Goal: Task Accomplishment & Management: Manage account settings

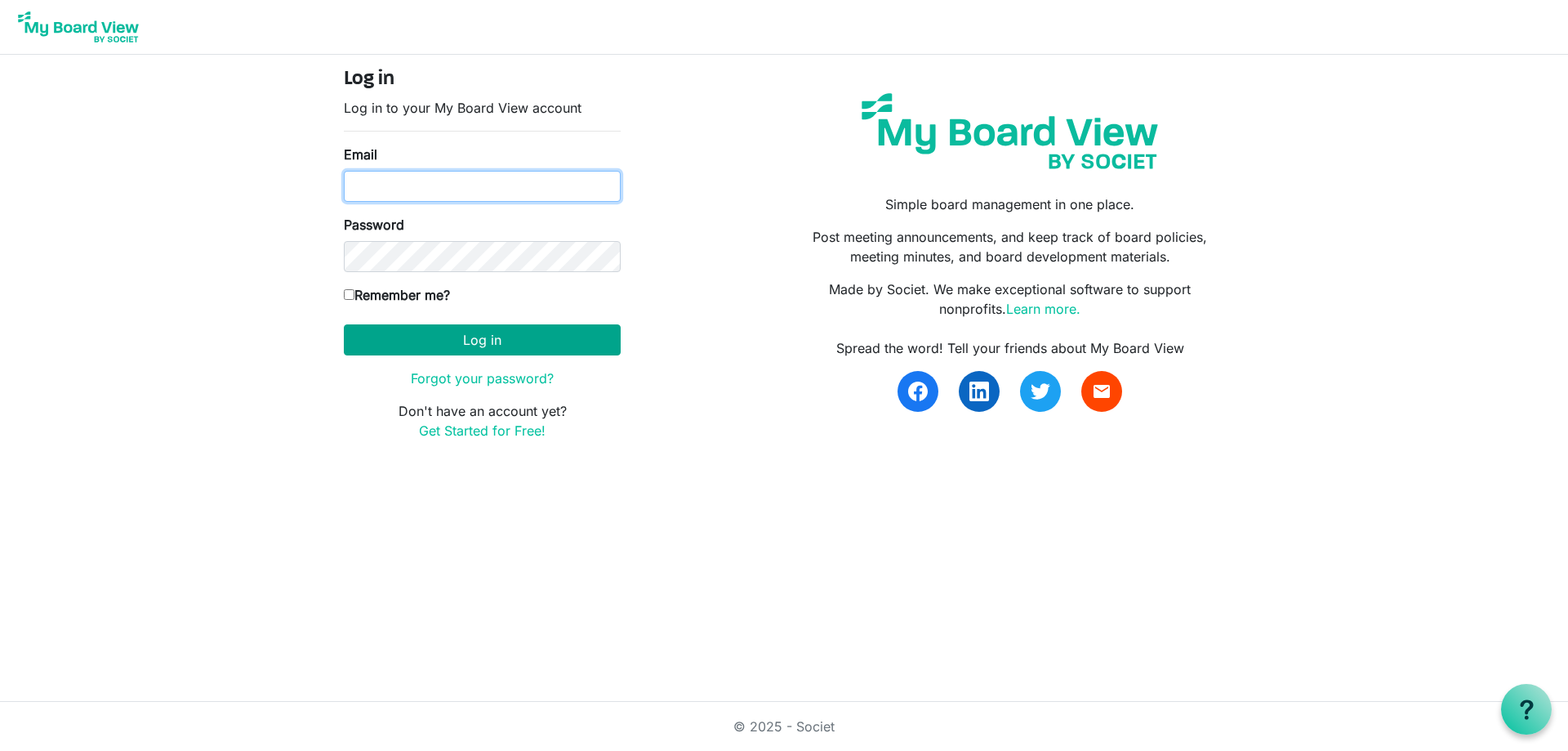
type input "[EMAIL_ADDRESS][DOMAIN_NAME]"
click at [375, 339] on button "Log in" at bounding box center [482, 340] width 277 height 31
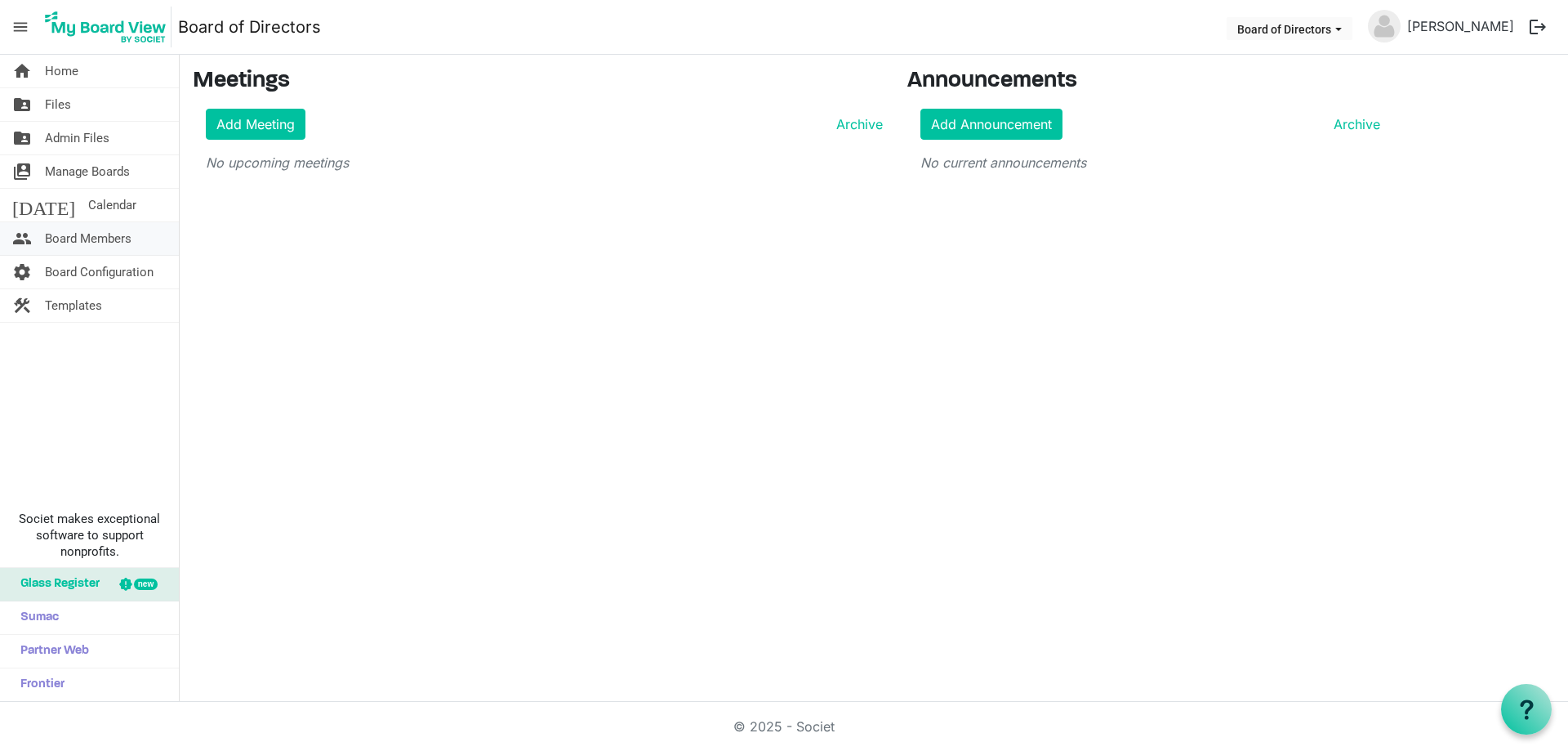
click at [114, 239] on span "Board Members" at bounding box center [89, 238] width 87 height 32
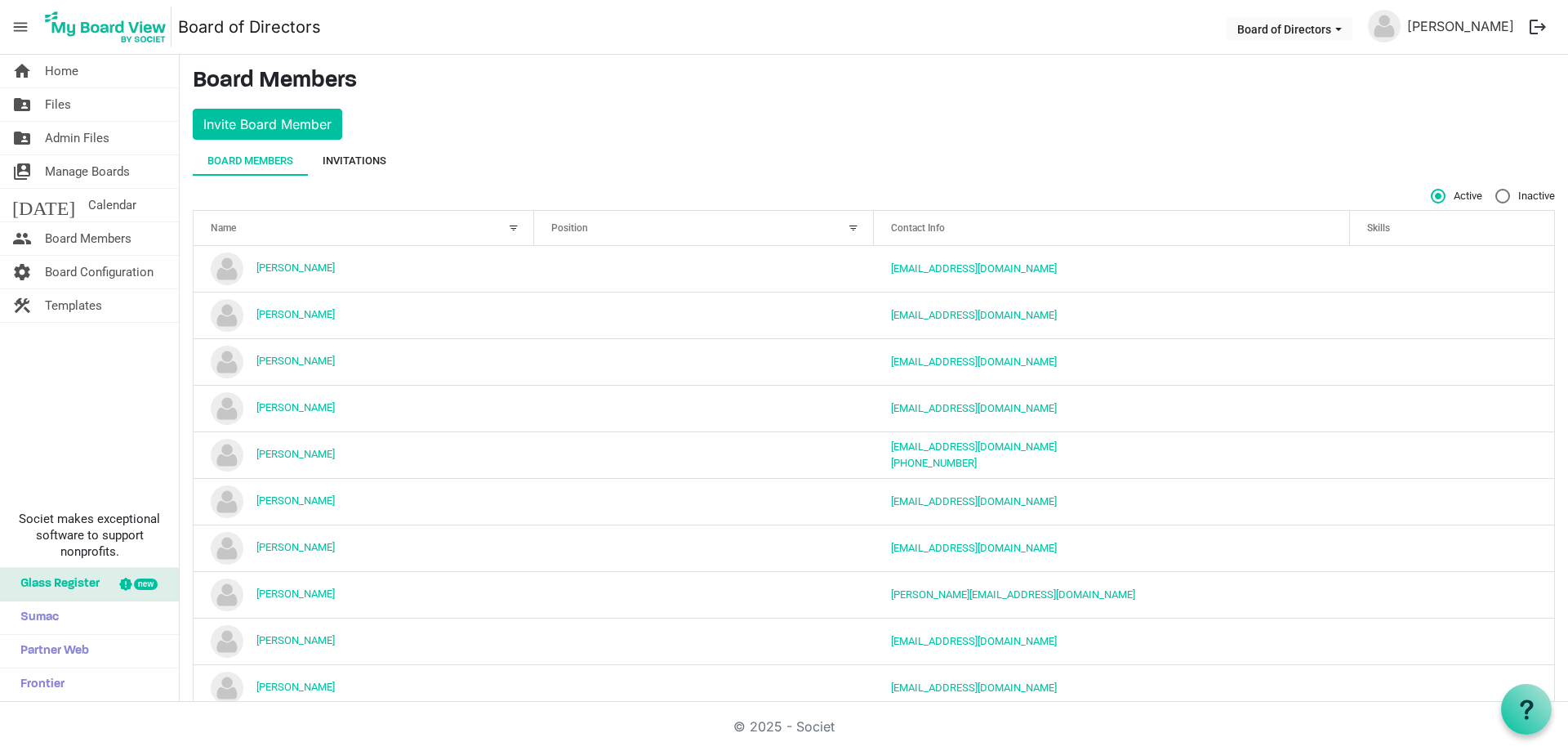
click at [346, 160] on div "Invitations" at bounding box center [354, 160] width 64 height 16
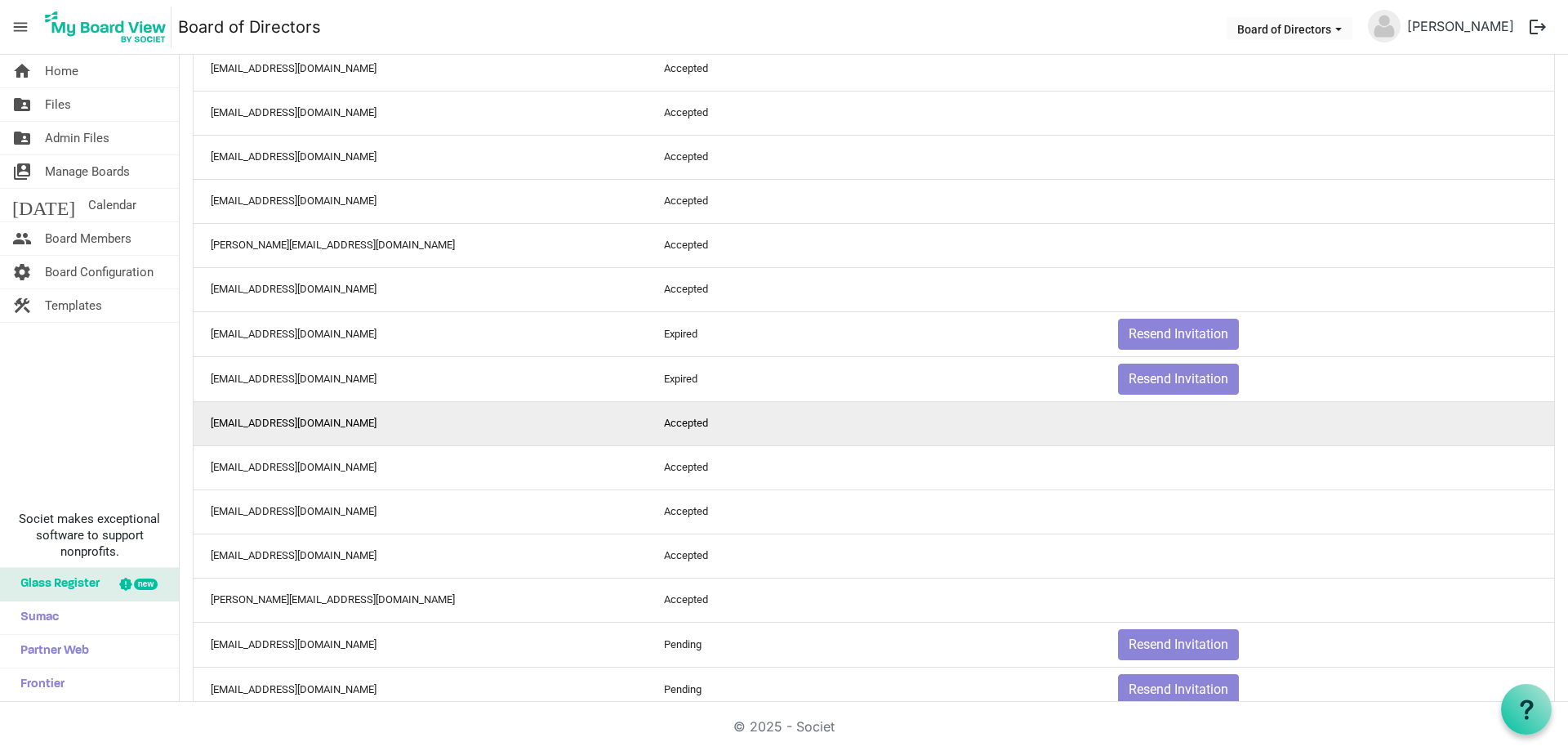
scroll to position [259, 0]
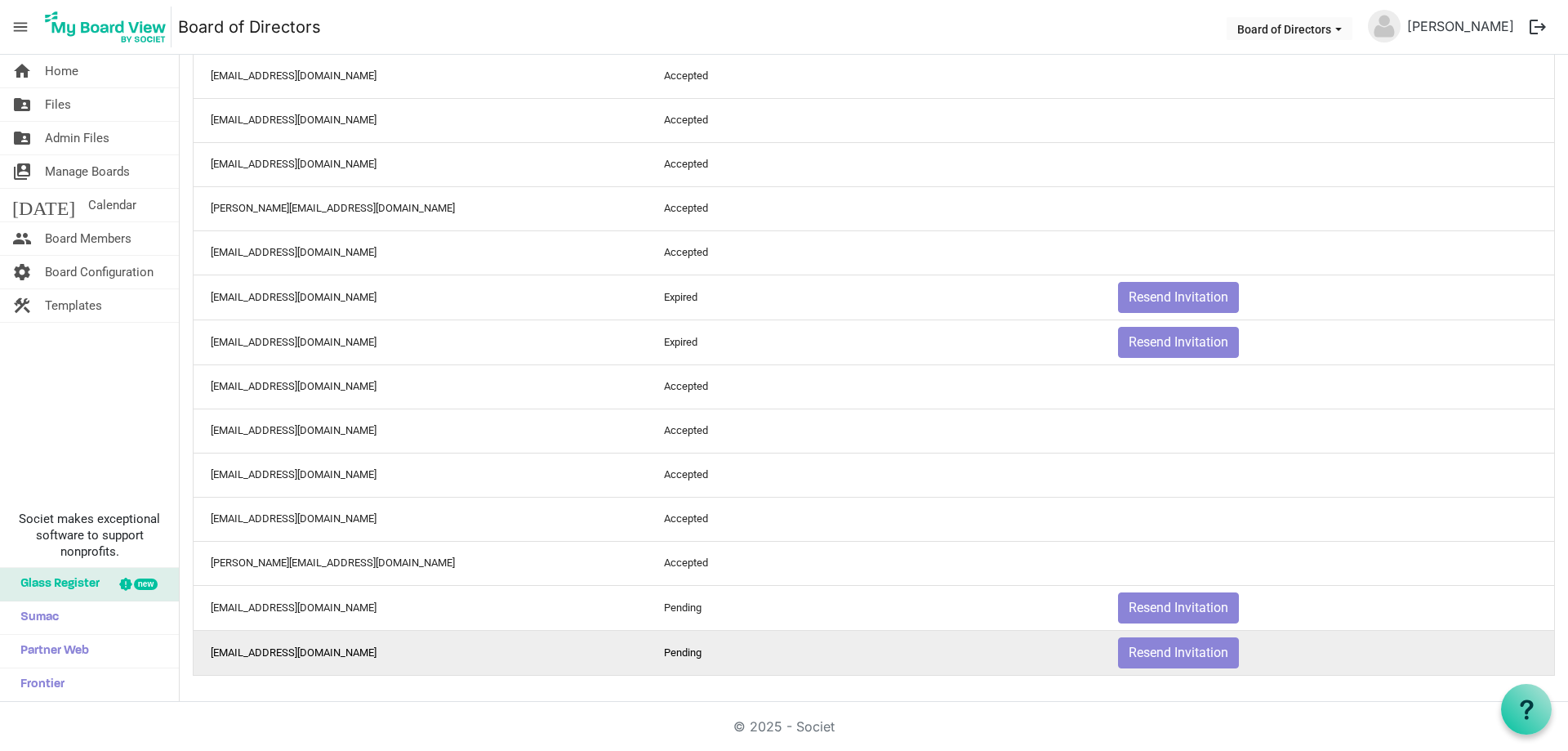
click at [278, 651] on td "[EMAIL_ADDRESS][DOMAIN_NAME]" at bounding box center [420, 652] width 453 height 45
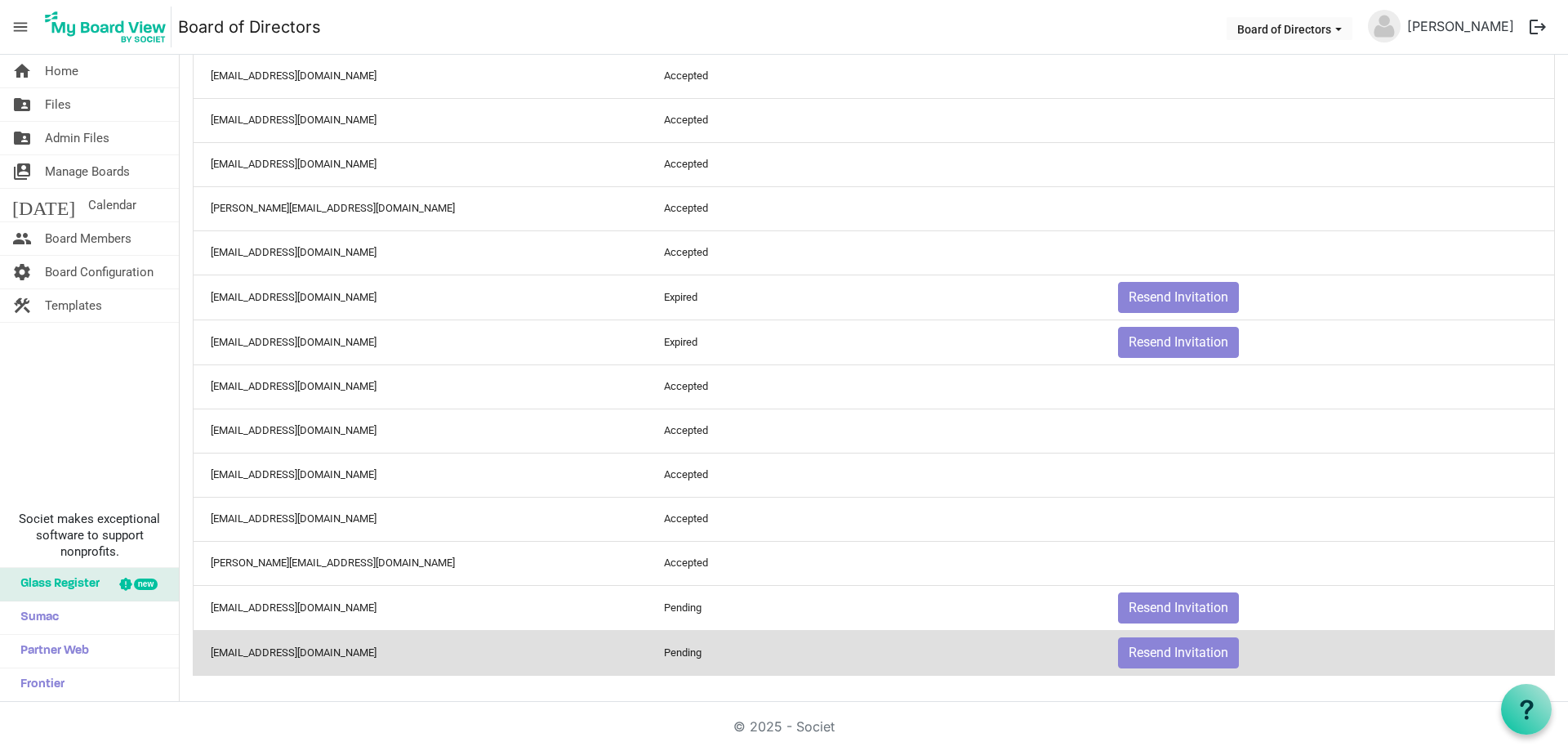
click at [278, 651] on td "[EMAIL_ADDRESS][DOMAIN_NAME]" at bounding box center [420, 652] width 453 height 45
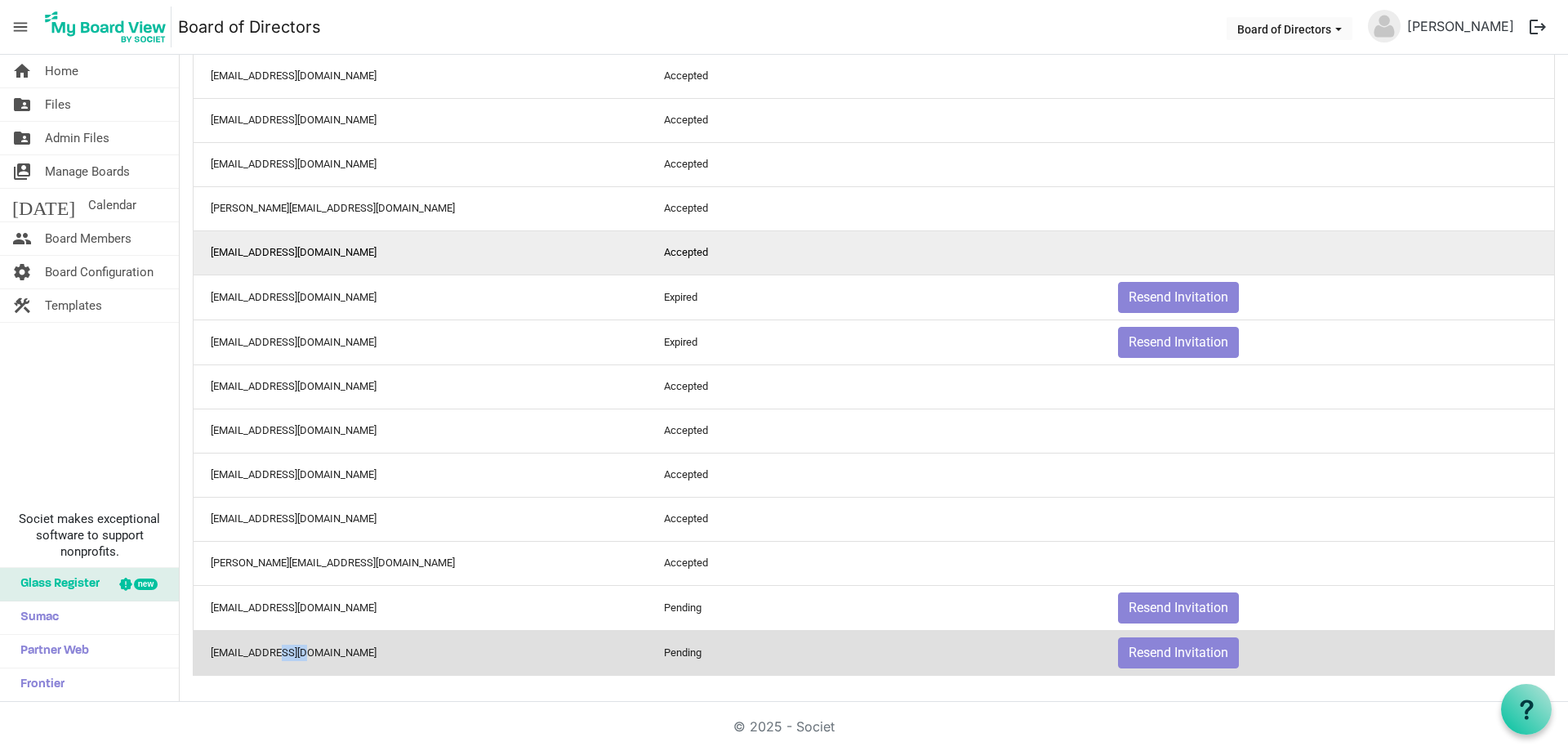
scroll to position [0, 0]
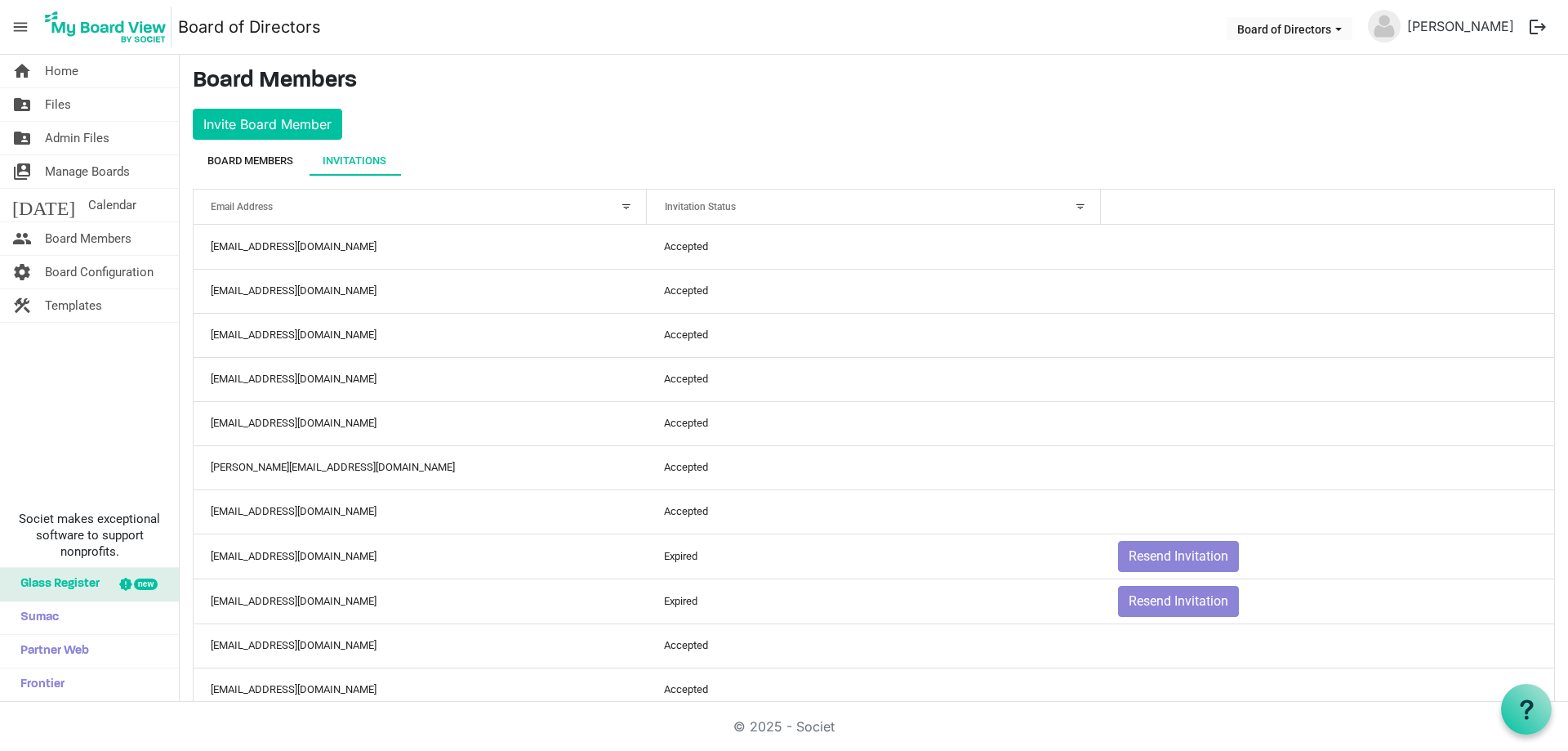
click at [240, 159] on div "Board Members" at bounding box center [250, 160] width 86 height 16
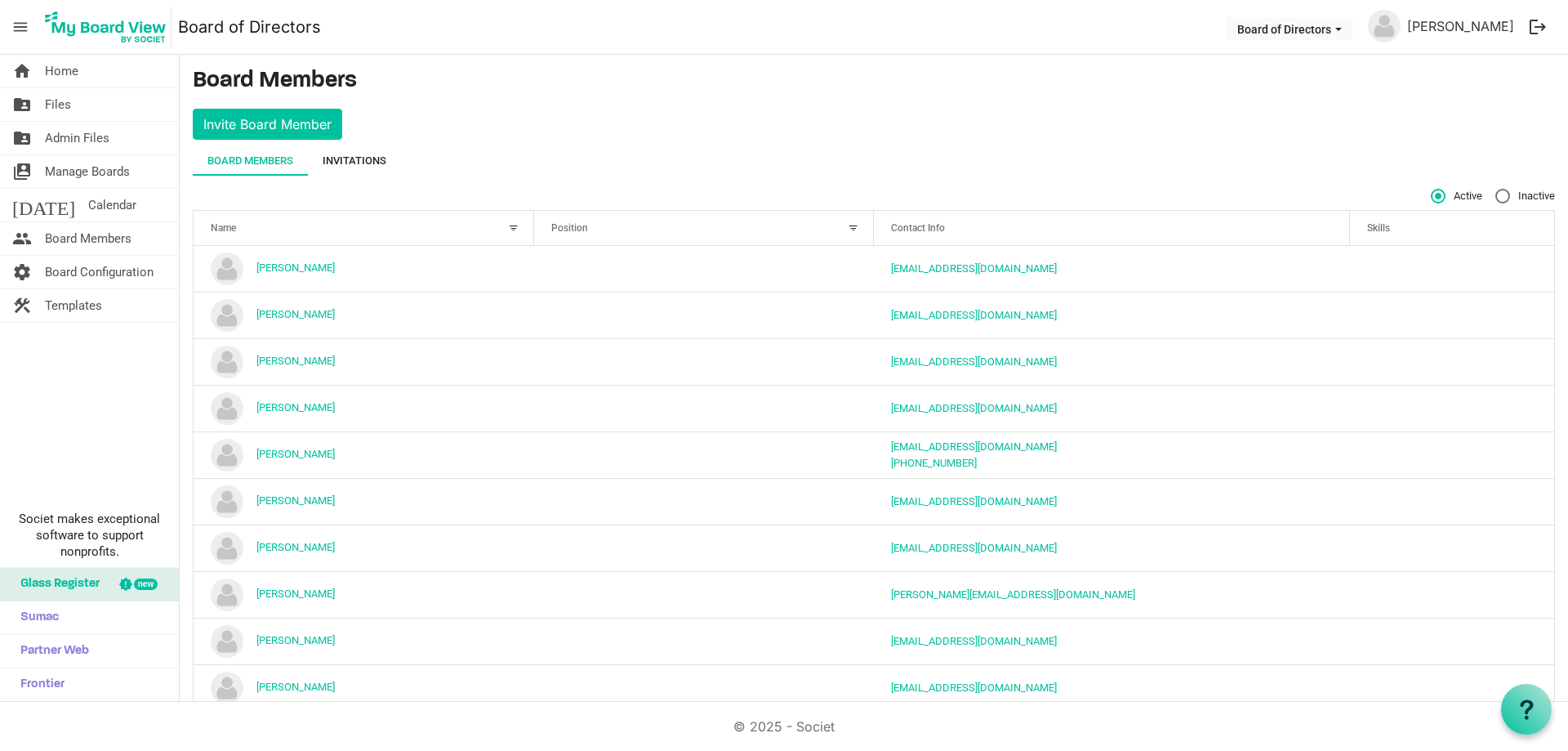
click at [347, 160] on div "Invitations" at bounding box center [354, 160] width 64 height 16
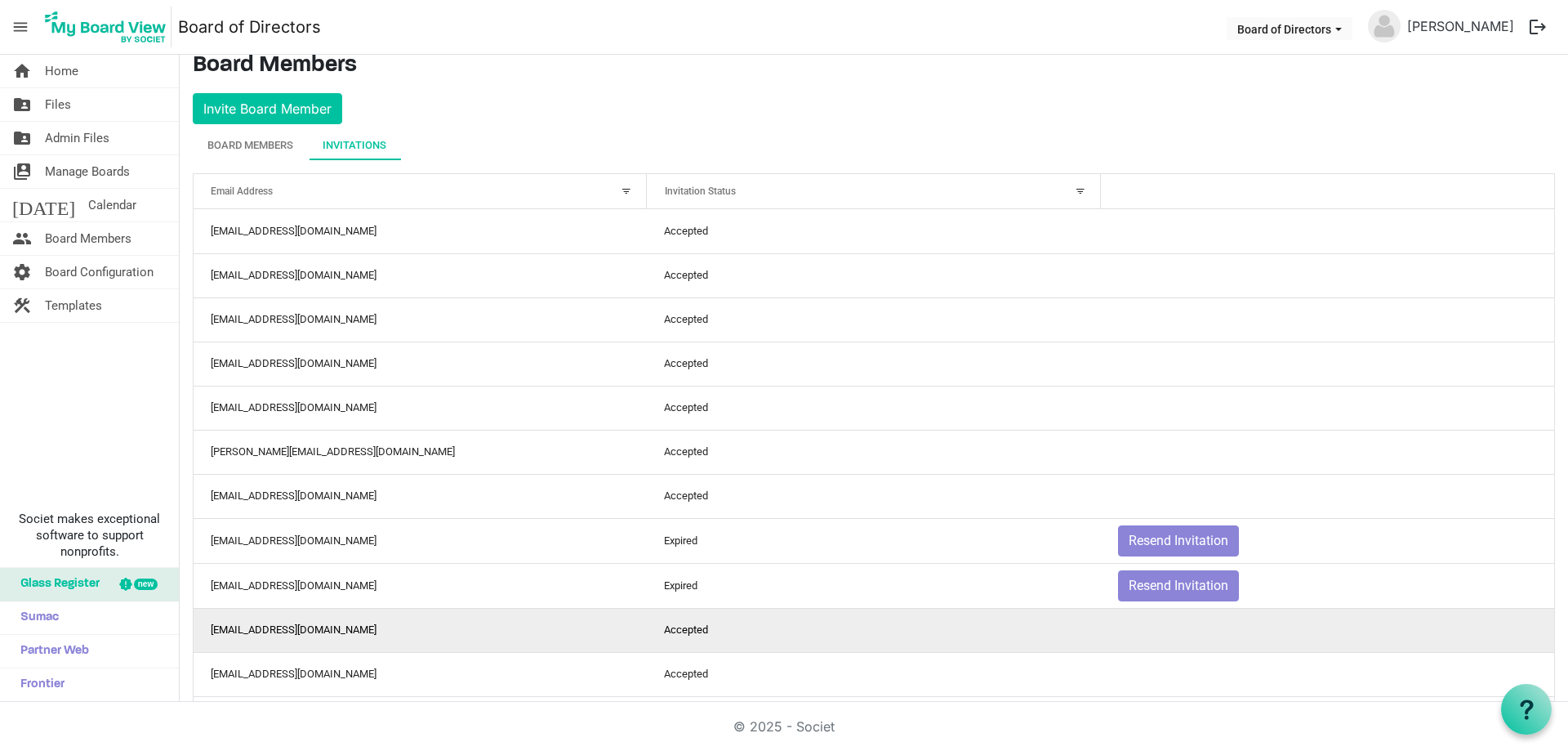
scroll to position [14, 0]
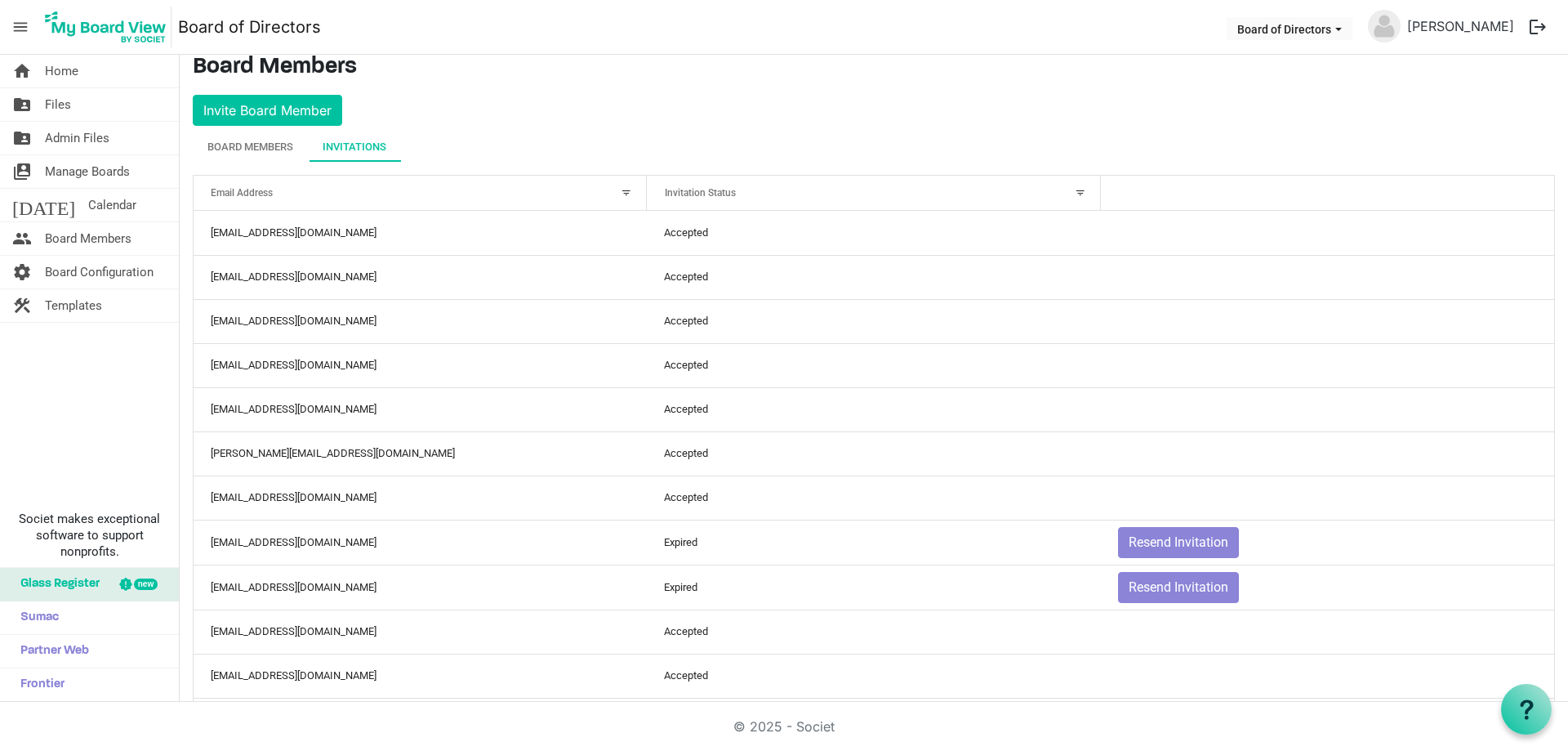
click at [1073, 192] on div at bounding box center [1079, 192] width 18 height 18
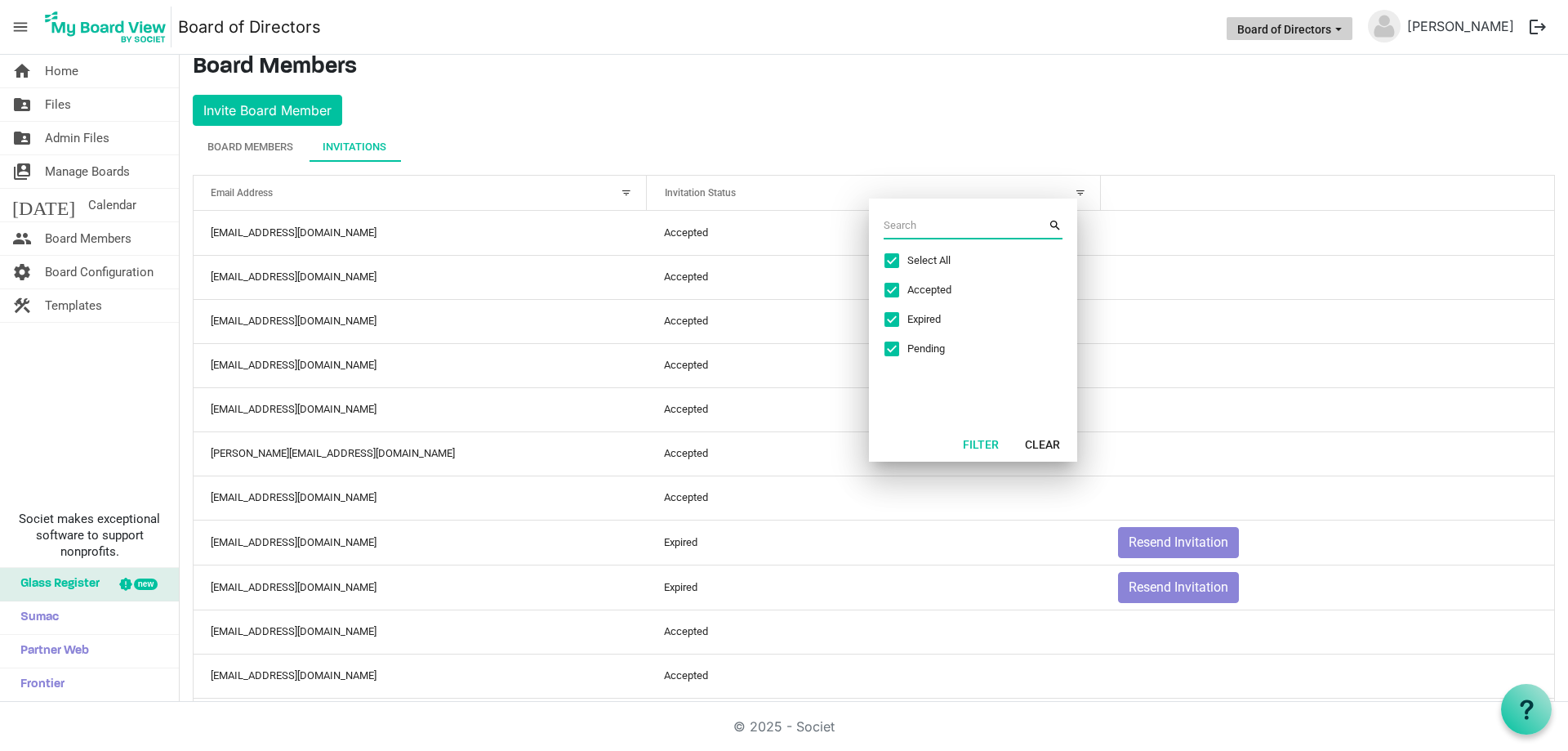
click at [1346, 29] on span "Board of Directors dropdownbutton" at bounding box center [1338, 30] width 14 height 7
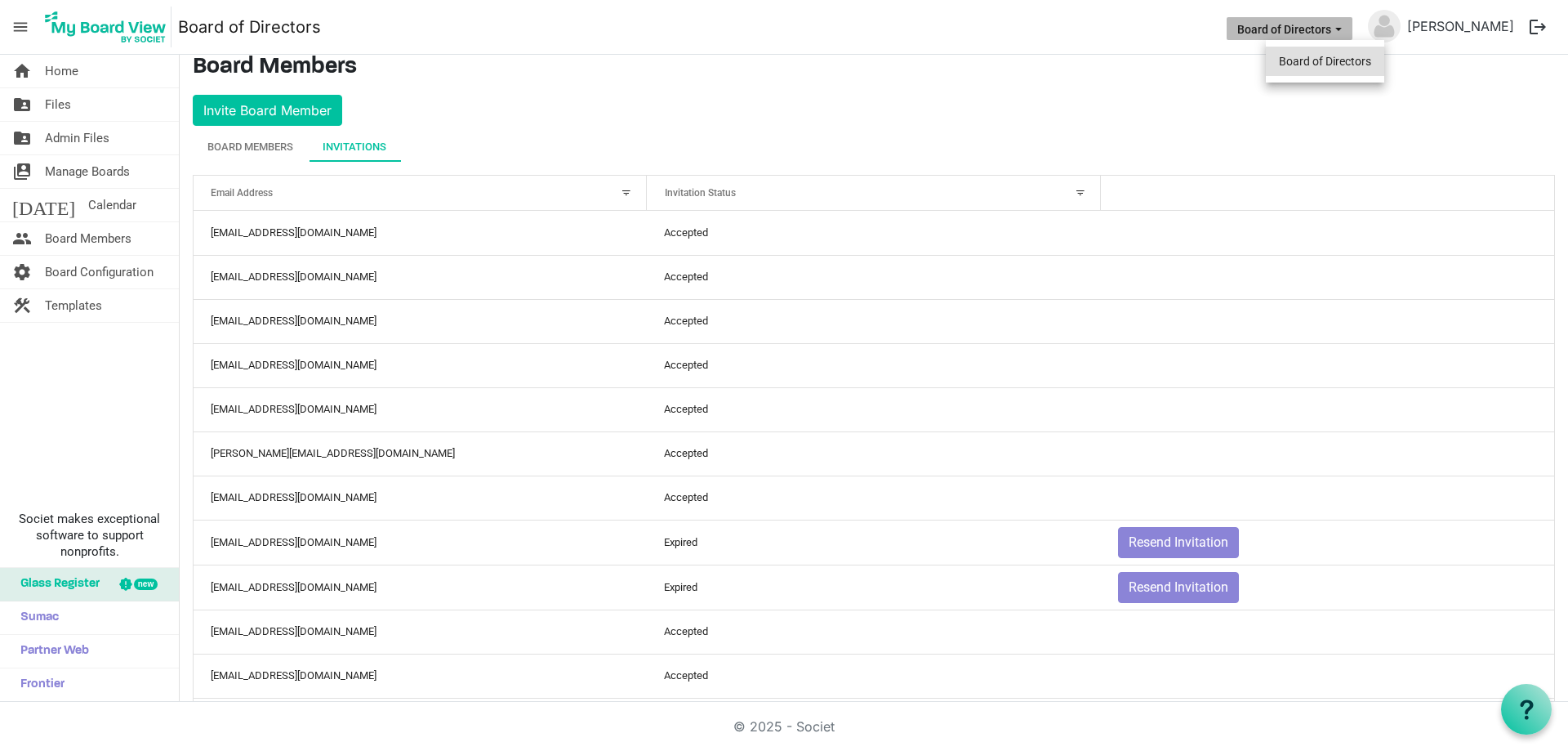
click at [1351, 62] on li "Board of Directors" at bounding box center [1325, 61] width 118 height 30
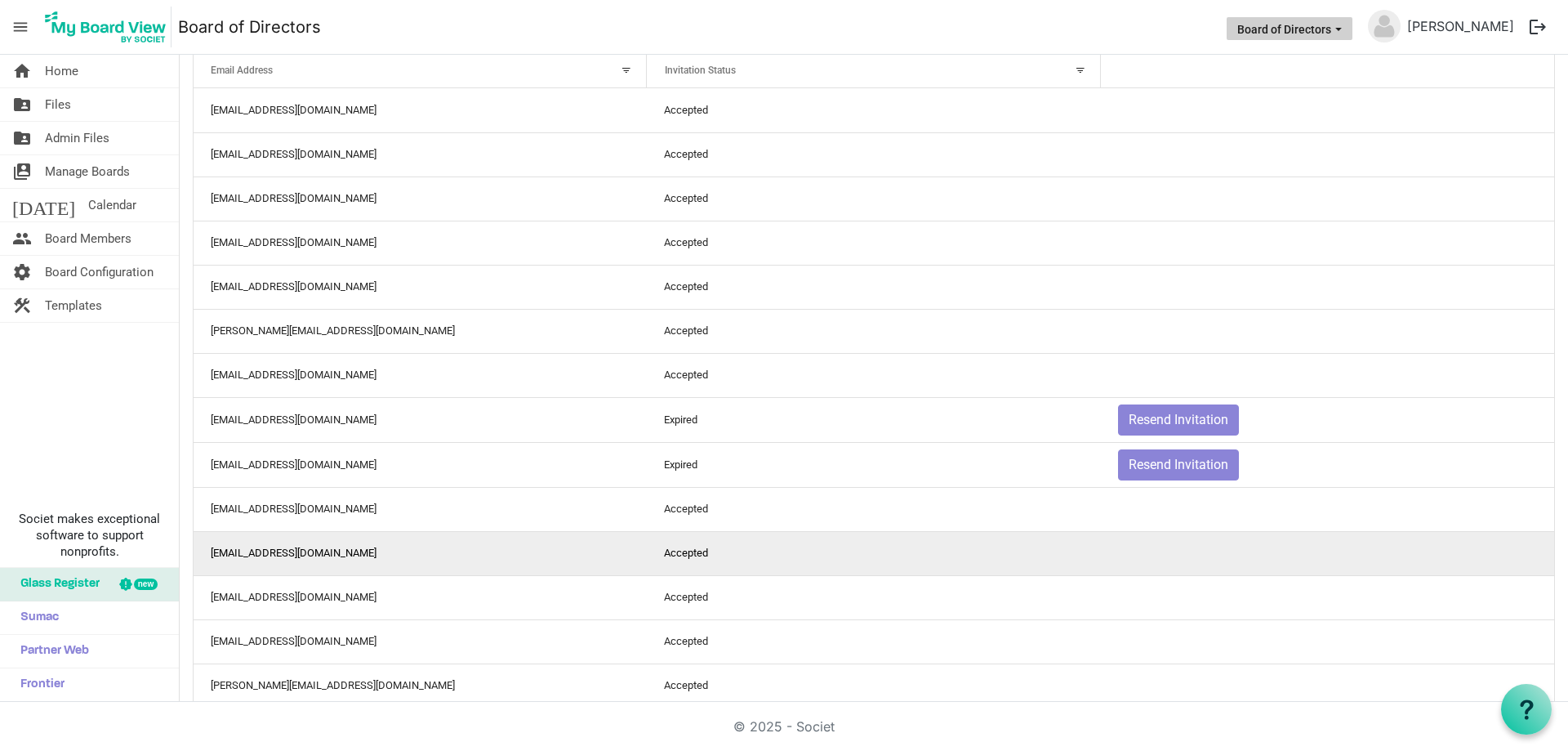
scroll to position [259, 0]
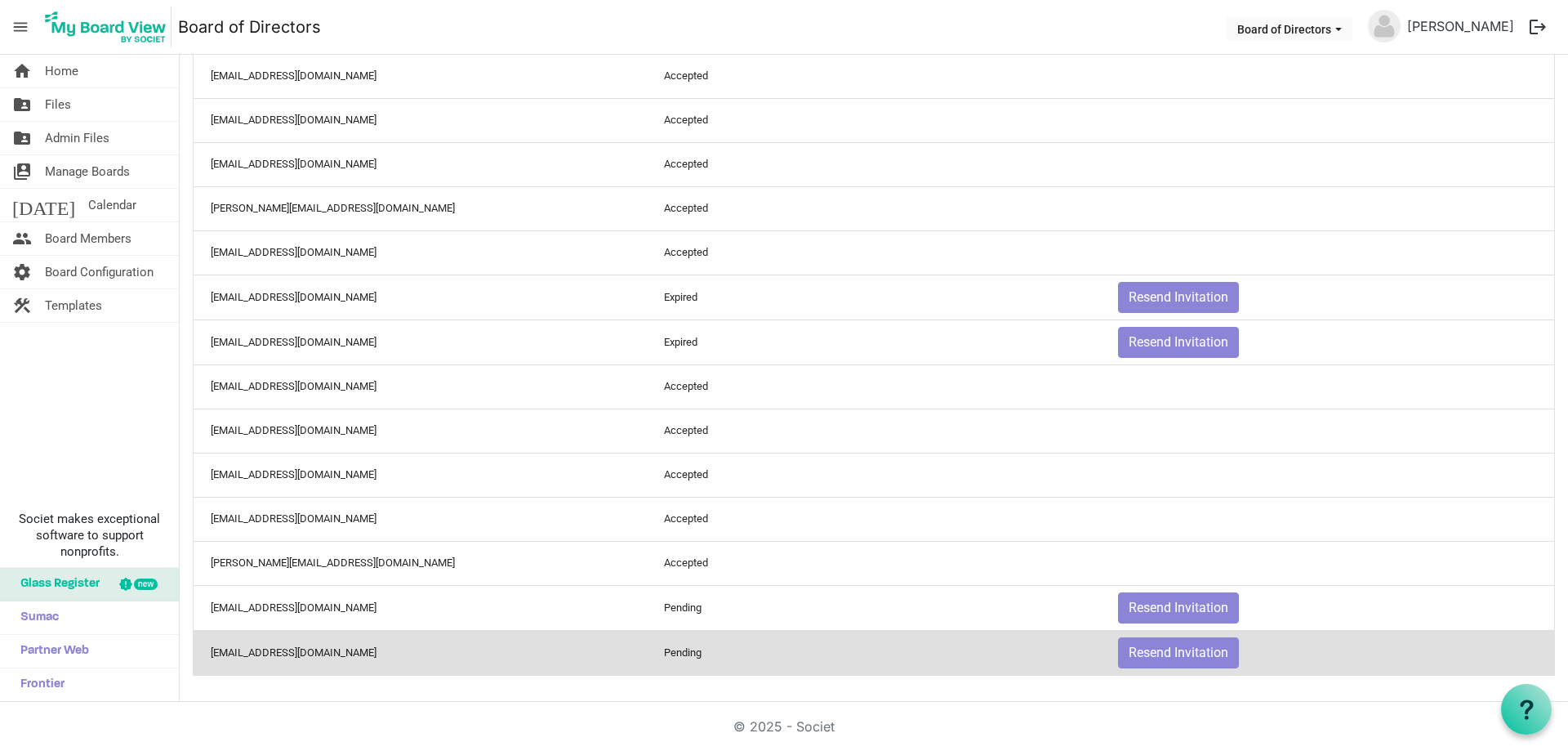
click at [210, 651] on td "[EMAIL_ADDRESS][DOMAIN_NAME]" at bounding box center [420, 652] width 453 height 45
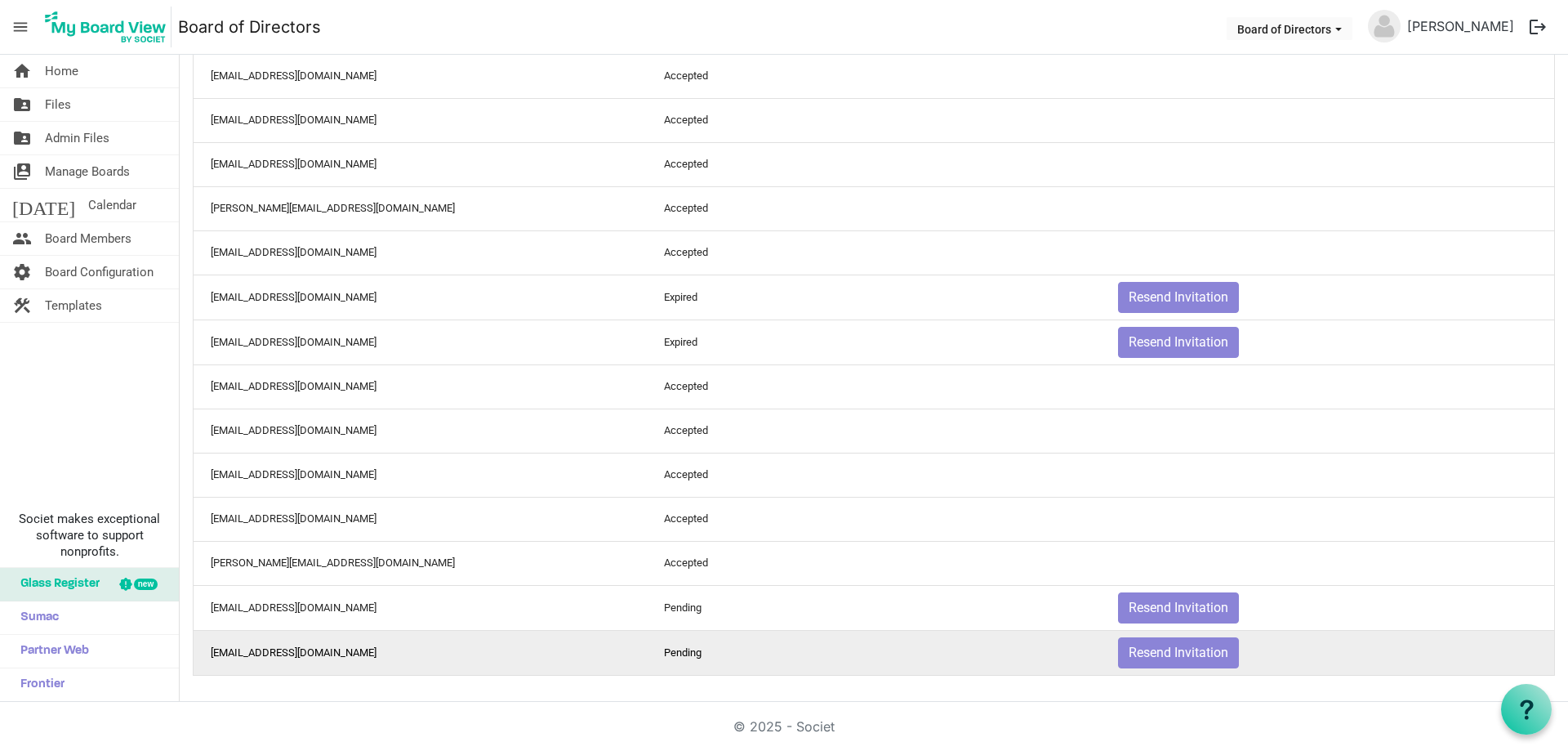
click at [239, 649] on td "[EMAIL_ADDRESS][DOMAIN_NAME]" at bounding box center [420, 652] width 453 height 45
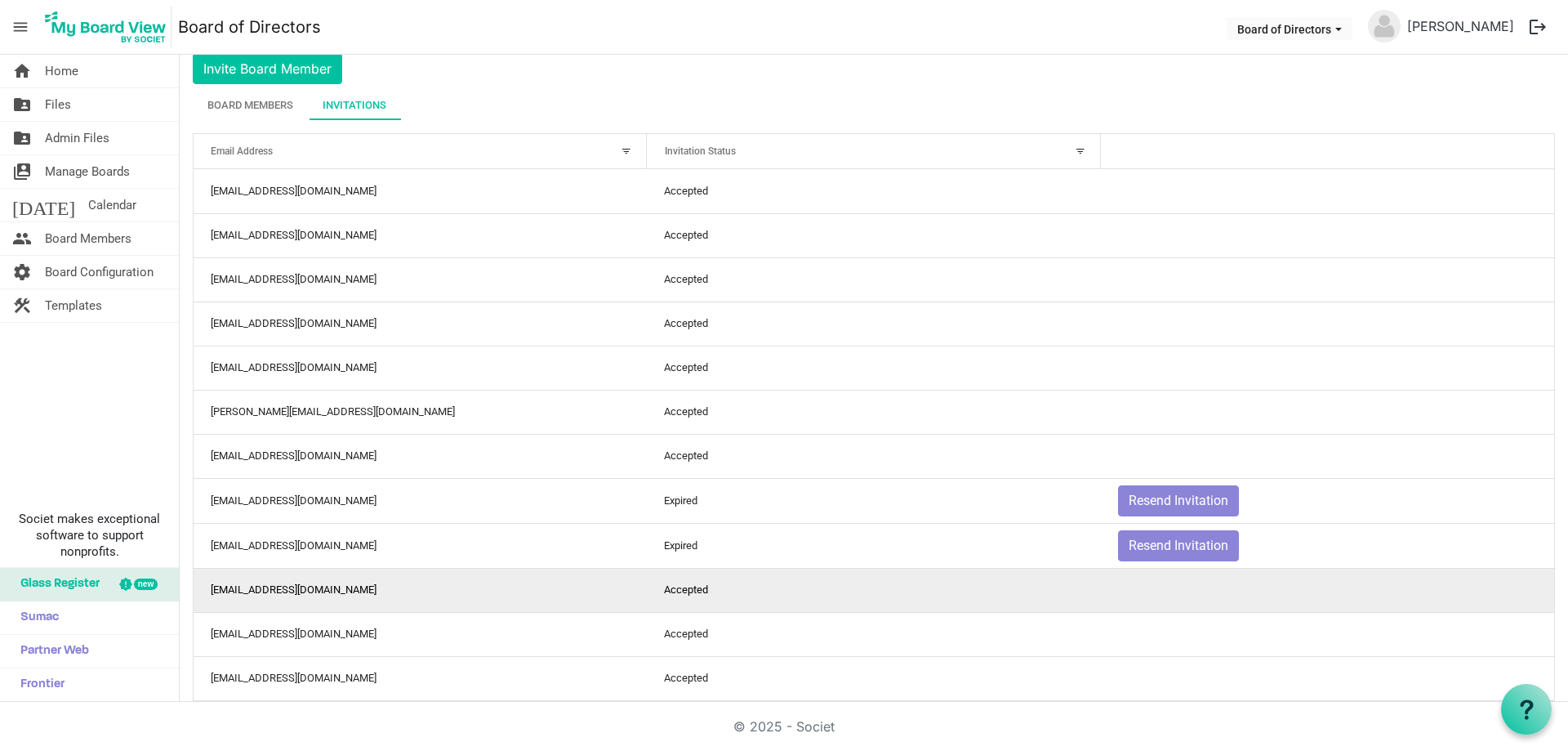
scroll to position [0, 0]
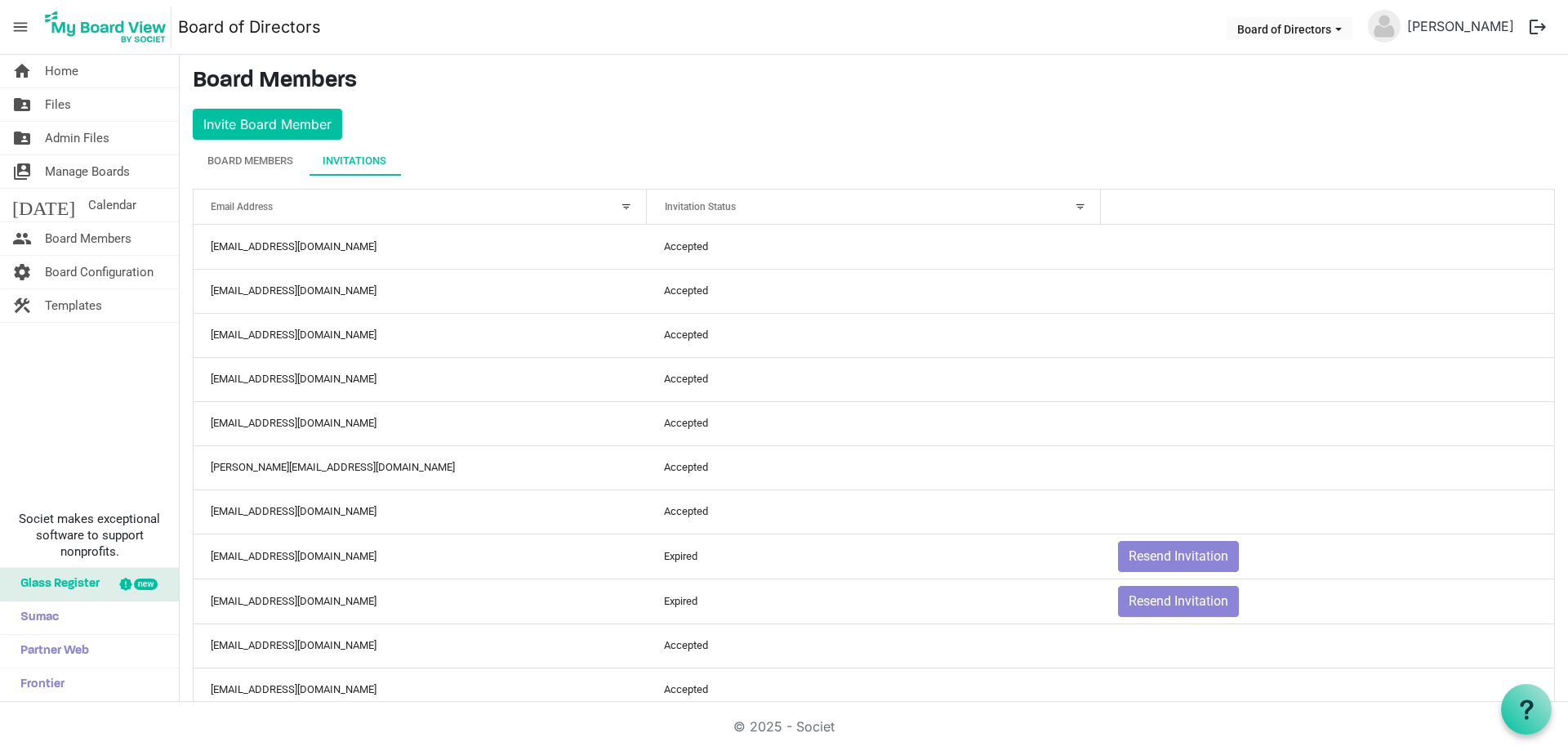
click at [363, 158] on div "Invitations" at bounding box center [354, 160] width 64 height 16
click at [281, 125] on button "Invite Board Member" at bounding box center [267, 124] width 150 height 31
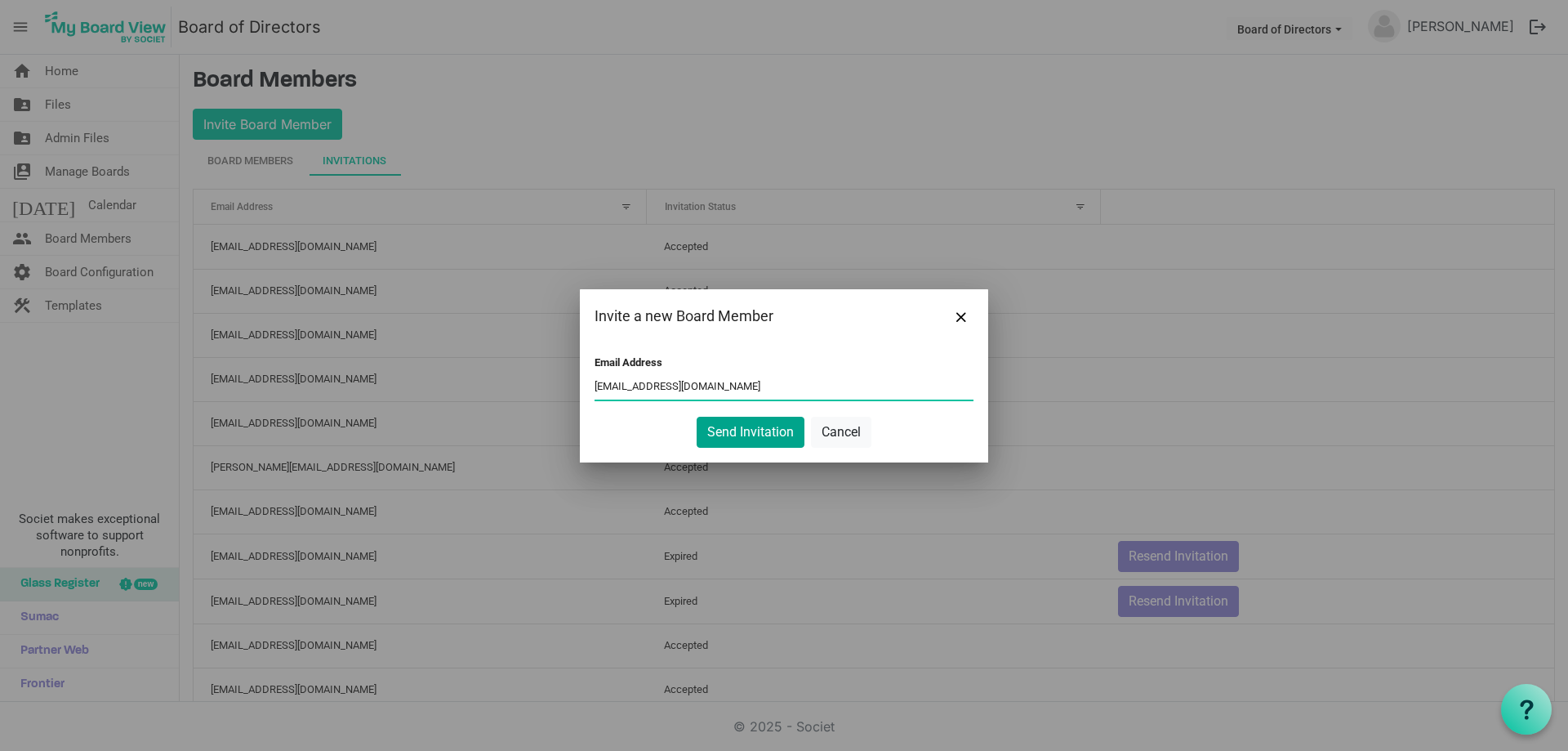
type input "[EMAIL_ADDRESS][DOMAIN_NAME]"
click at [734, 432] on button "Send Invitation" at bounding box center [750, 432] width 108 height 31
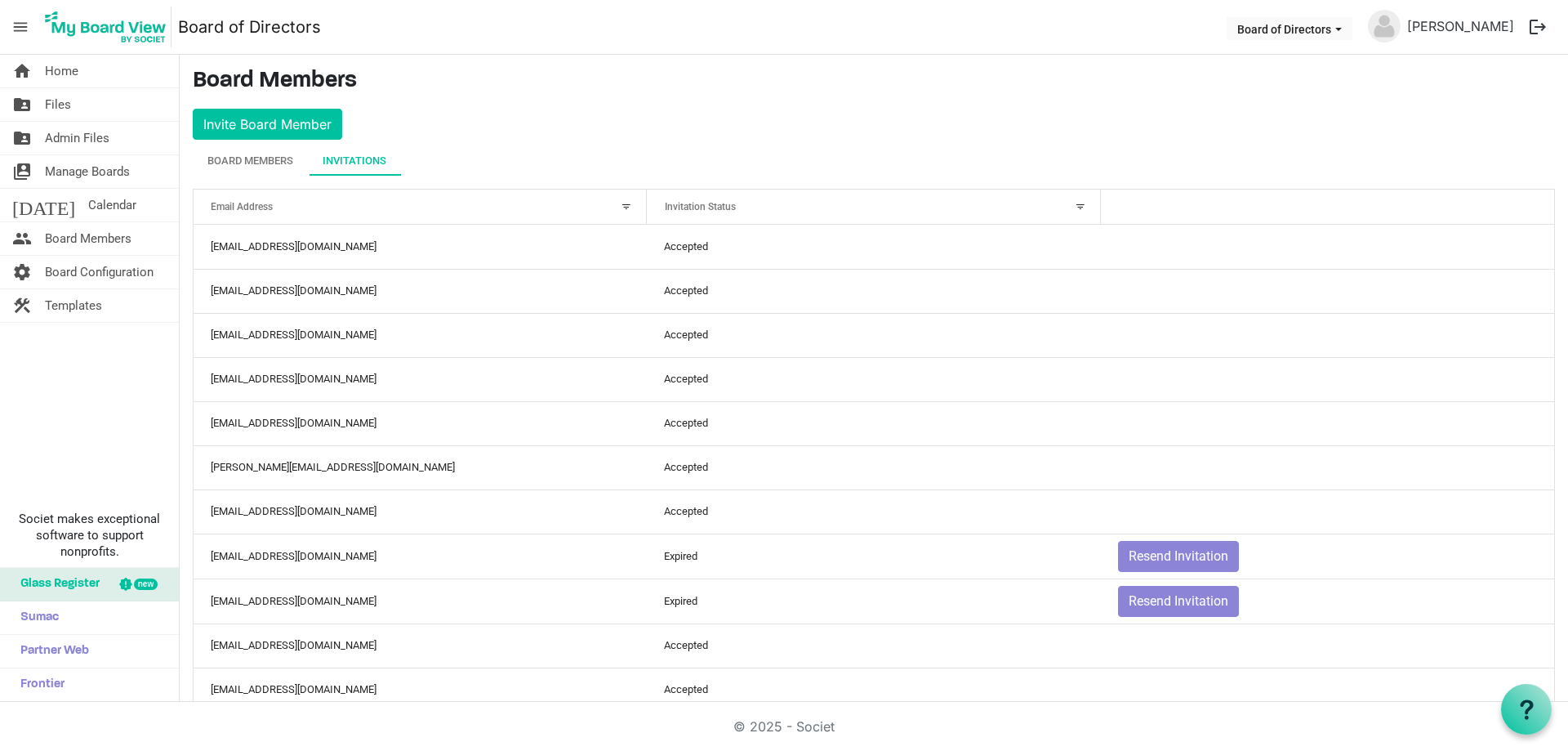
click at [363, 153] on div "Invitations" at bounding box center [354, 160] width 64 height 16
click at [365, 157] on div "Invitations" at bounding box center [354, 160] width 64 height 16
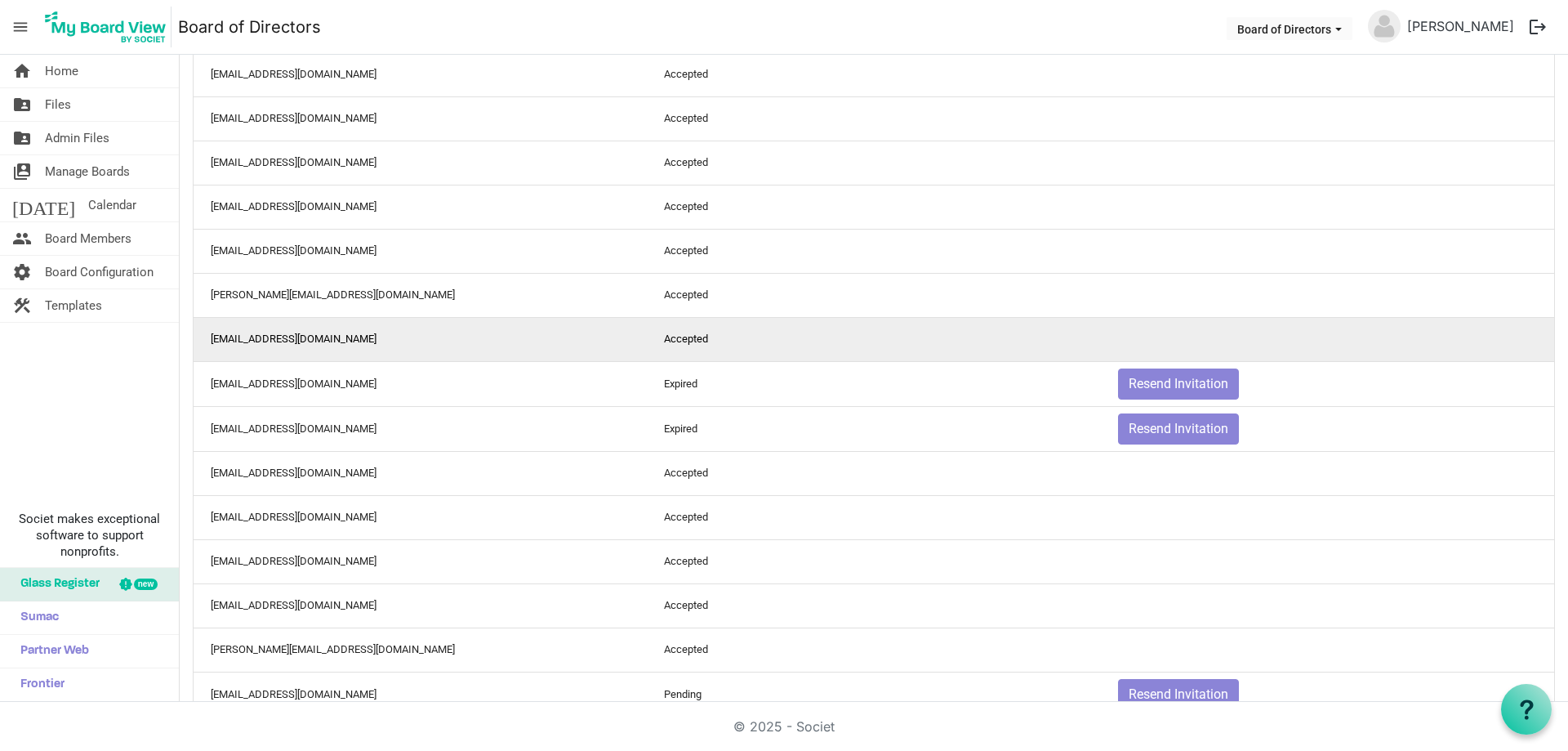
scroll to position [304, 0]
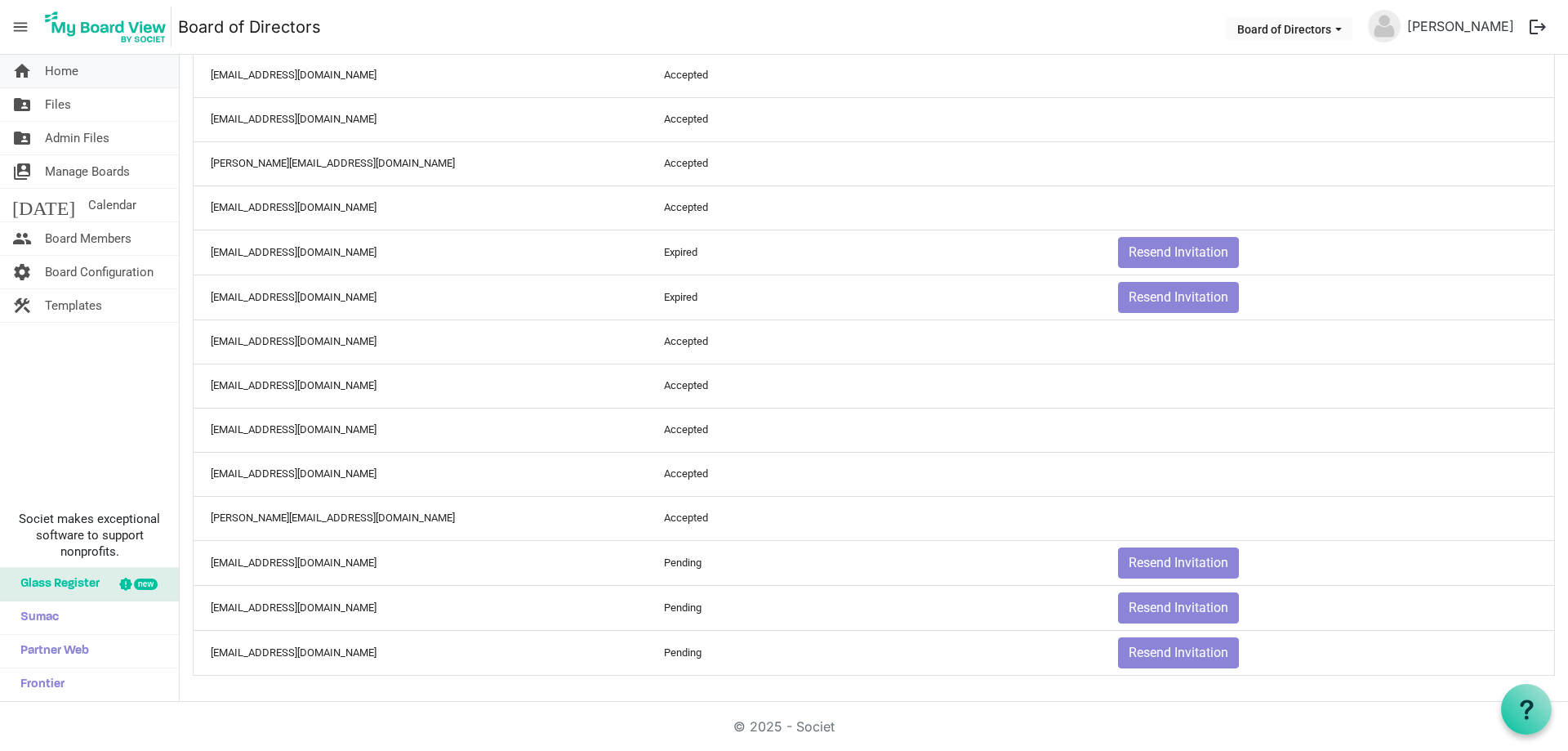
click at [77, 65] on span "Home" at bounding box center [61, 71] width 33 height 32
